Goal: Find contact information: Find contact information

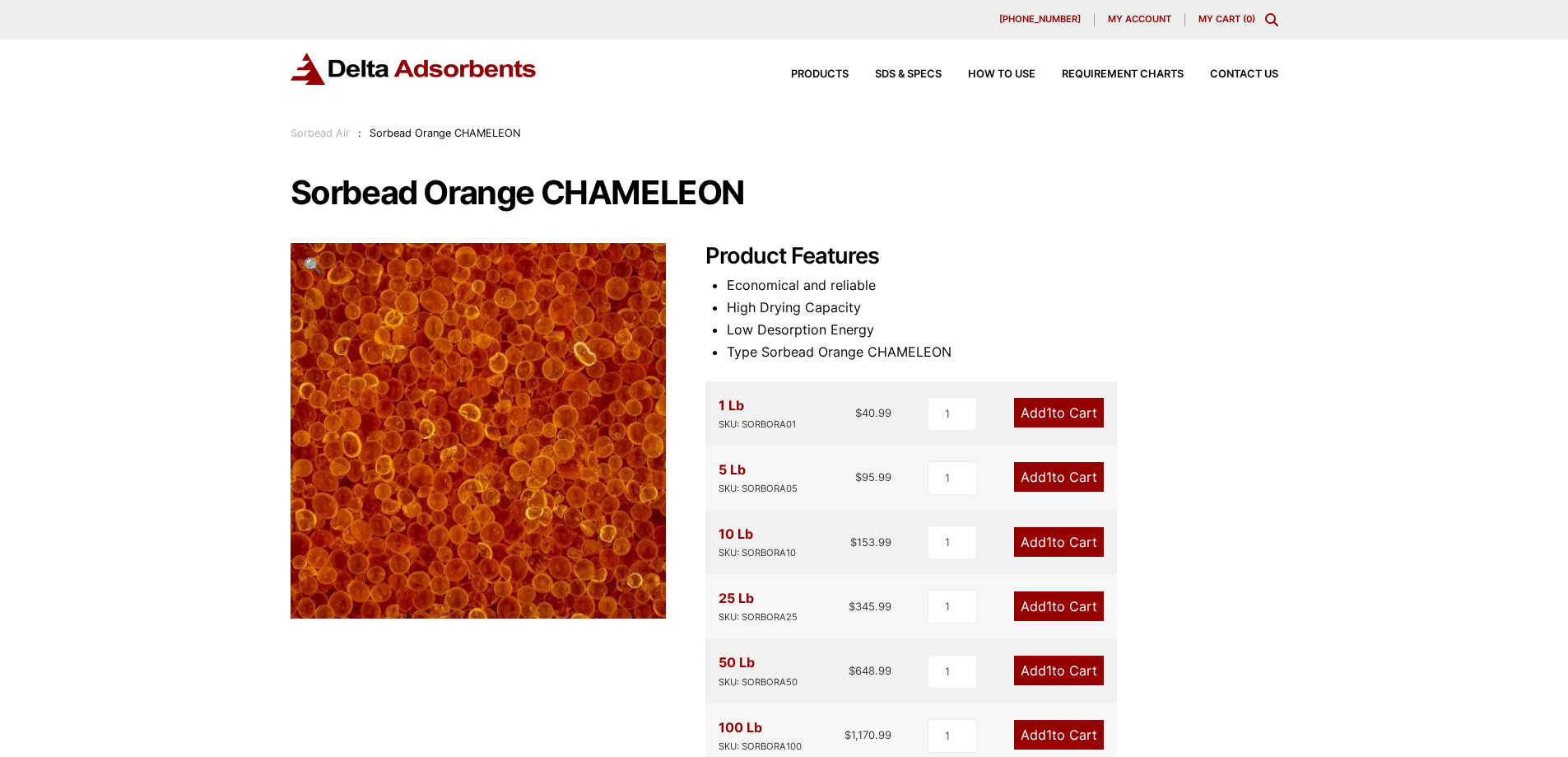
click at [1243, 66] on div "Products SDS & SPECS How to Use Requirement Charts Contact Us" at bounding box center [1021, 74] width 527 height 24
click at [1241, 75] on span "Contact Us" at bounding box center [1244, 74] width 68 height 11
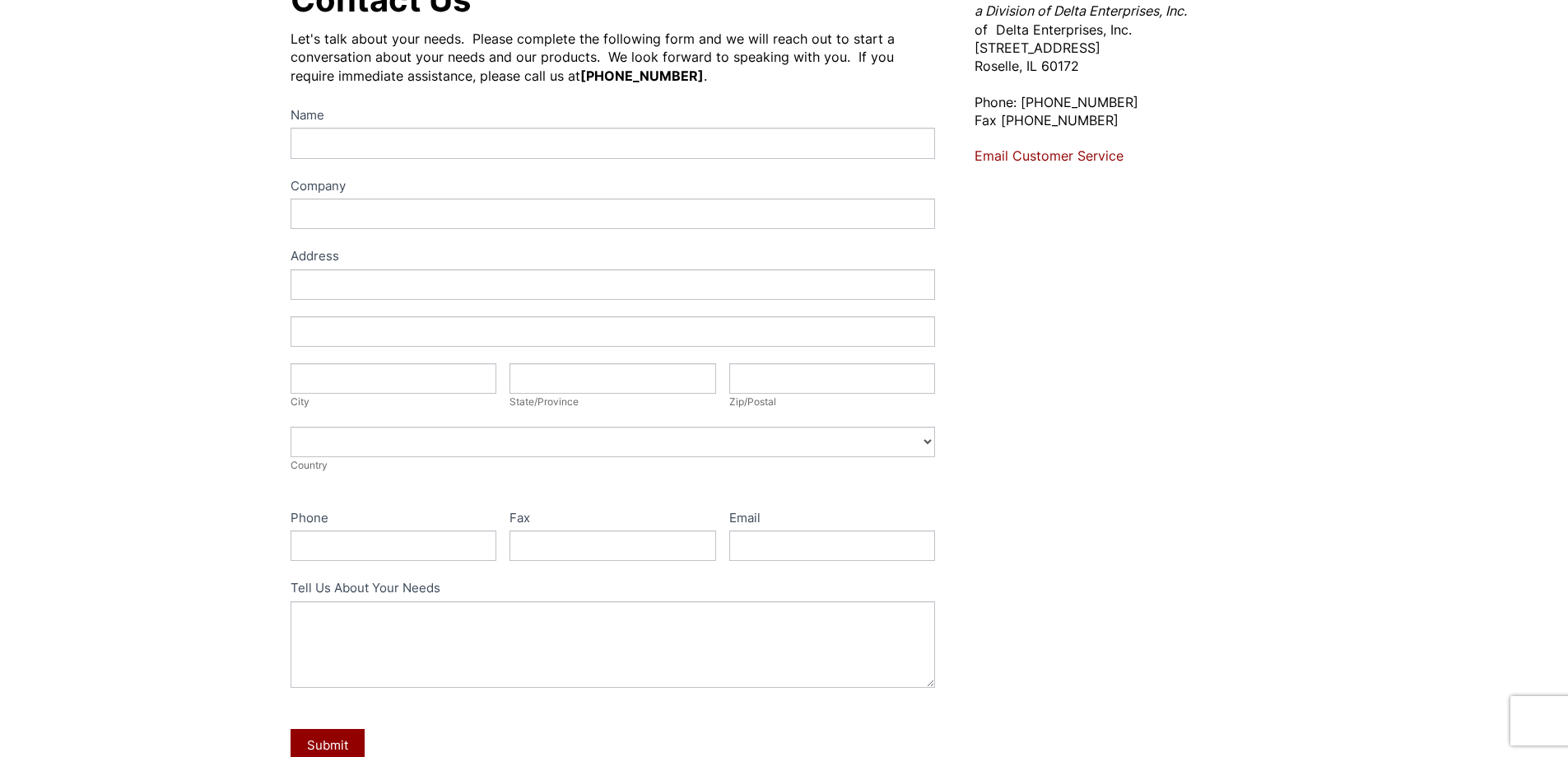
scroll to position [165, 0]
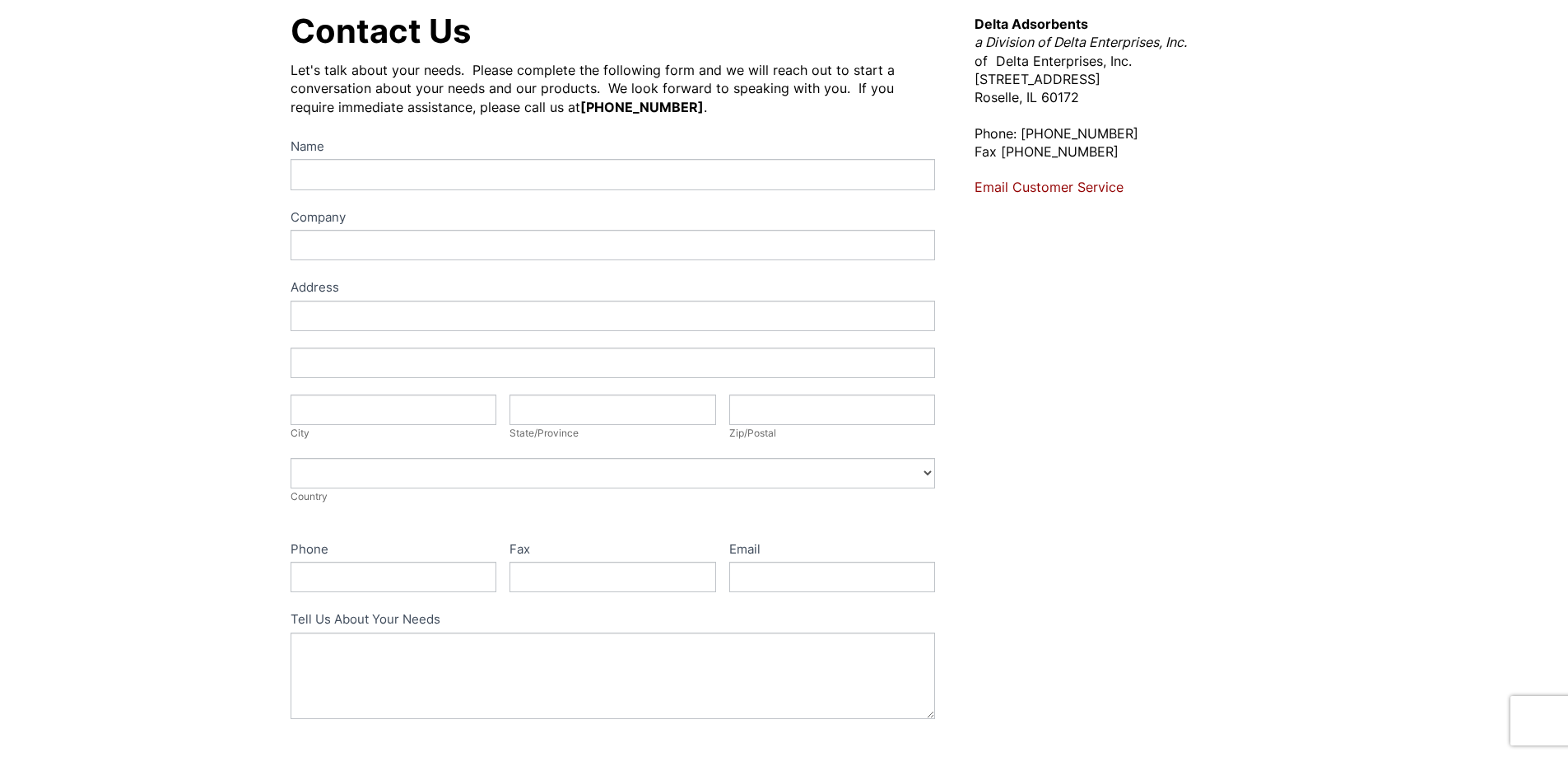
click at [990, 198] on div "Delta Adsorbents a Division of Delta Enterprises, Inc. of Delta Enterprises, In…" at bounding box center [1125, 431] width 303 height 832
click at [990, 188] on link "Email Customer Service" at bounding box center [1048, 187] width 149 height 17
